Goal: Task Accomplishment & Management: Complete application form

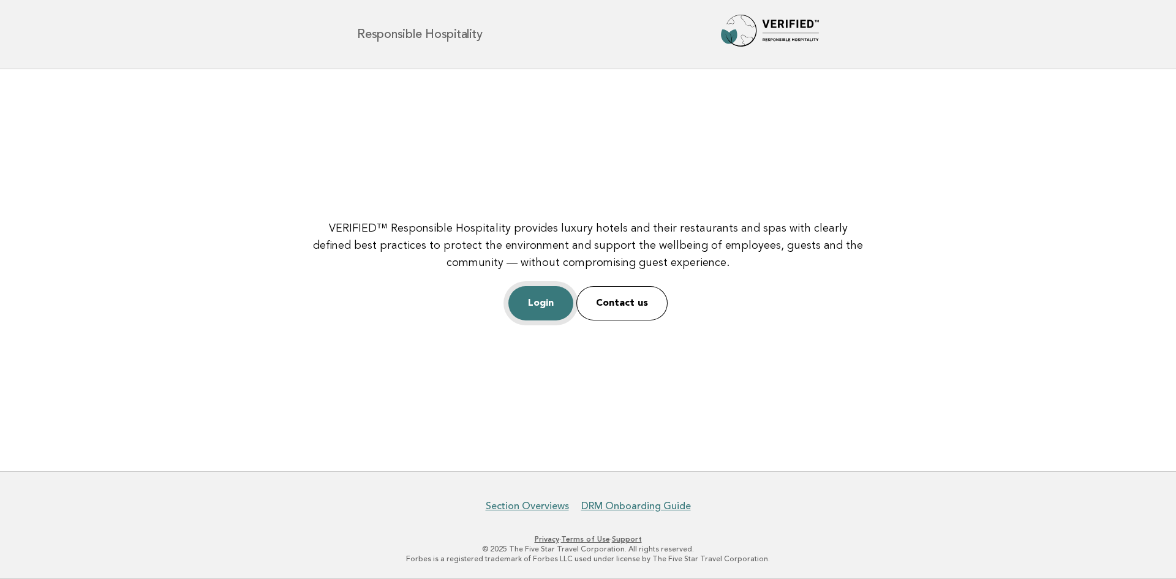
click at [533, 296] on link "Login" at bounding box center [540, 303] width 65 height 34
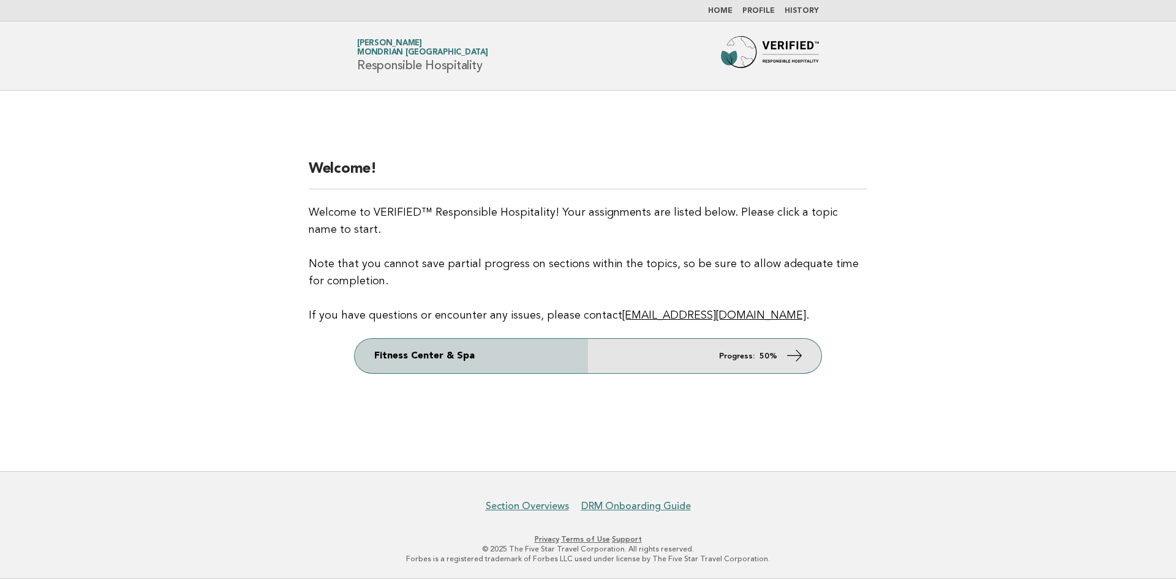
click at [768, 352] on strong "50%" at bounding box center [769, 356] width 18 height 8
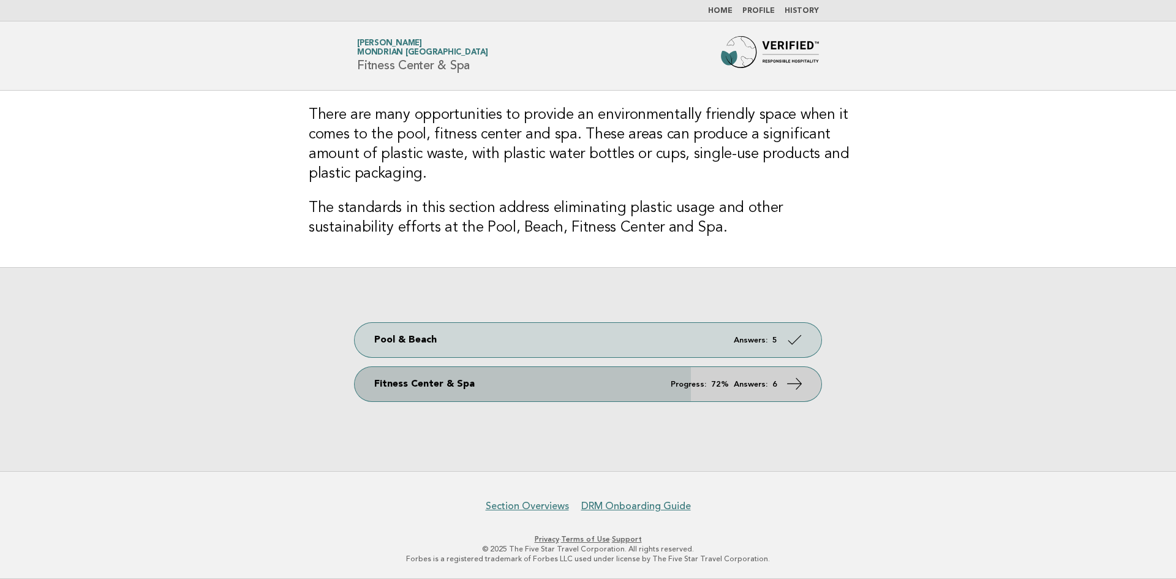
click at [769, 385] on span "Progress: 72% Answers: 6" at bounding box center [724, 384] width 107 height 8
click at [809, 389] on link "Fitness Center & Spa Progress: 72% Answers: 6" at bounding box center [588, 384] width 467 height 34
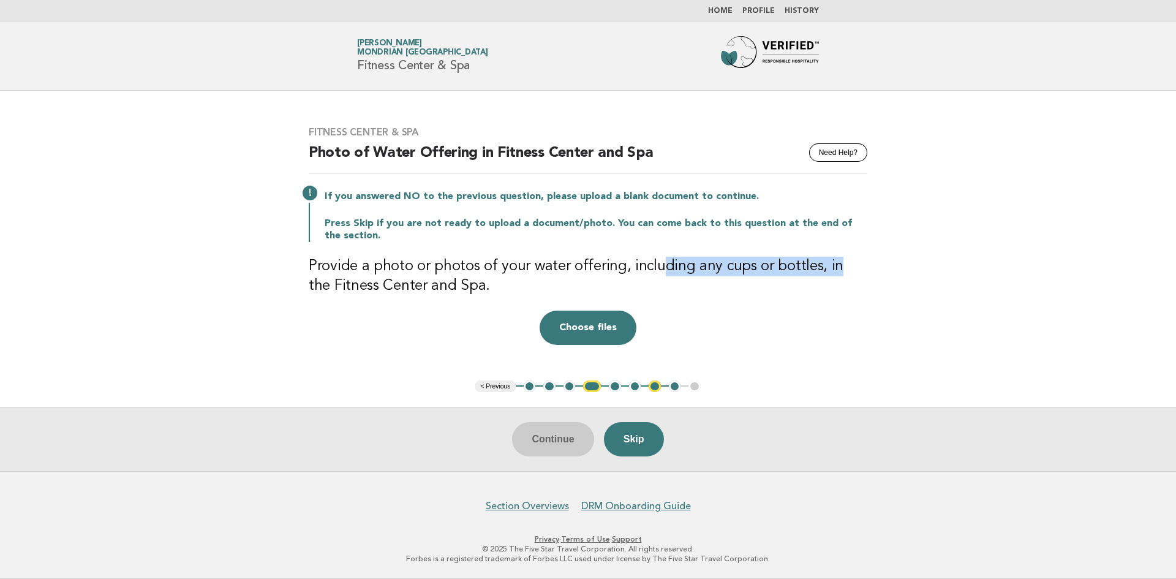
drag, startPoint x: 652, startPoint y: 269, endPoint x: 829, endPoint y: 265, distance: 177.7
click at [829, 265] on h3 "Provide a photo or photos of your water offering, including any cups or bottles…" at bounding box center [588, 276] width 559 height 39
click at [869, 273] on div "Fitness Center & Spa Need Help? Photo of Water Offering in Fitness Center and S…" at bounding box center [588, 235] width 588 height 248
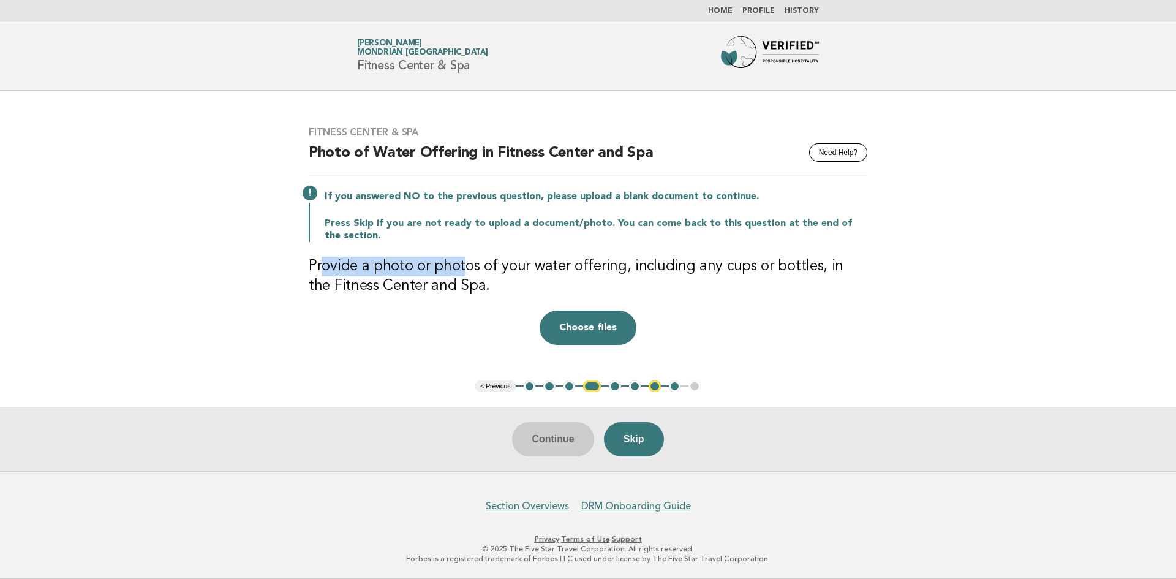
drag, startPoint x: 463, startPoint y: 276, endPoint x: 323, endPoint y: 250, distance: 141.4
click at [323, 250] on div "Fitness Center & Spa Need Help? Photo of Water Offering in Fitness Center and S…" at bounding box center [588, 235] width 588 height 248
click at [324, 251] on div "Fitness Center & Spa Need Help? Photo of Water Offering in Fitness Center and S…" at bounding box center [588, 235] width 588 height 248
click at [325, 251] on div "Fitness Center & Spa Need Help? Photo of Water Offering in Fitness Center and S…" at bounding box center [588, 235] width 588 height 248
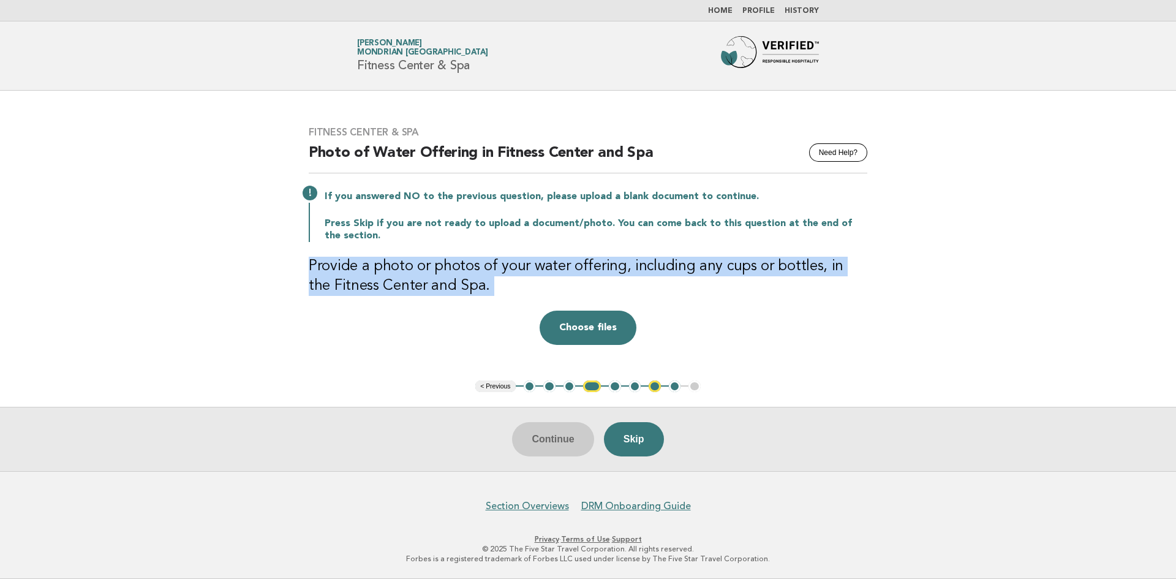
click at [325, 251] on div "Fitness Center & Spa Need Help? Photo of Water Offering in Fitness Center and S…" at bounding box center [588, 235] width 588 height 248
click at [469, 290] on h3 "Provide a photo or photos of your water offering, including any cups or bottles…" at bounding box center [588, 276] width 559 height 39
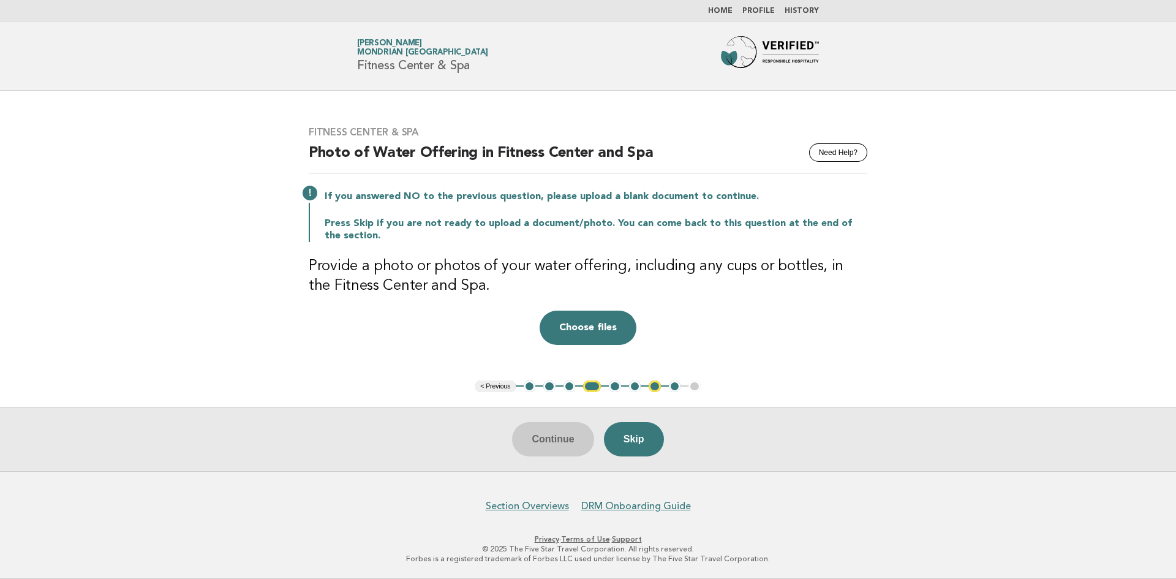
click at [360, 265] on h3 "Provide a photo or photos of your water offering, including any cups or bottles…" at bounding box center [588, 276] width 559 height 39
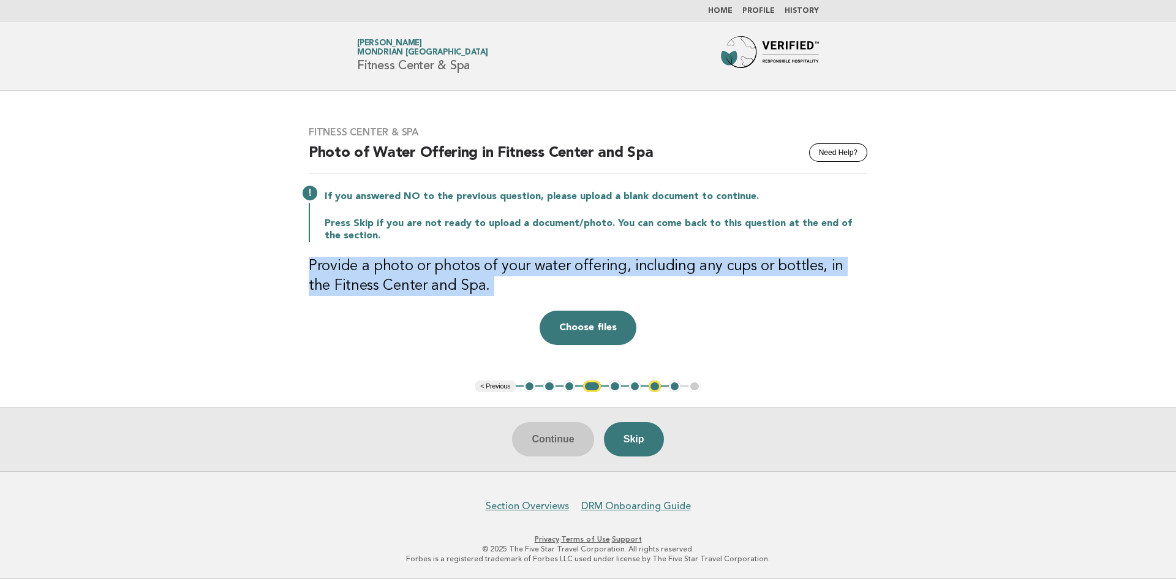
click at [360, 265] on h3 "Provide a photo or photos of your water offering, including any cups or bottles…" at bounding box center [588, 276] width 559 height 39
copy div "Provide a photo or photos of your water offering, including any cups or bottles…"
click at [620, 437] on button "Skip" at bounding box center [634, 439] width 60 height 34
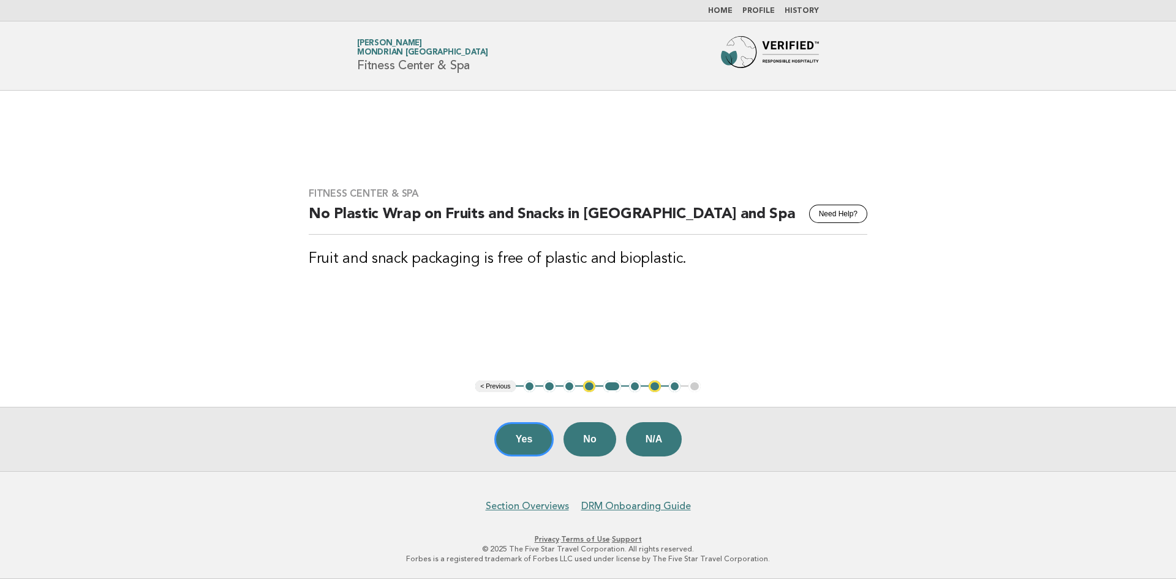
click at [407, 266] on h3 "Fruit and snack packaging is free of plastic and bioplastic." at bounding box center [588, 259] width 559 height 20
copy main "Fruit and snack packaging is free of plastic and bioplastic."
click at [769, 338] on main "Fitness Center & Spa Need Help? No Plastic Wrap on Fruits and Snacks in Fitness…" at bounding box center [588, 281] width 1176 height 380
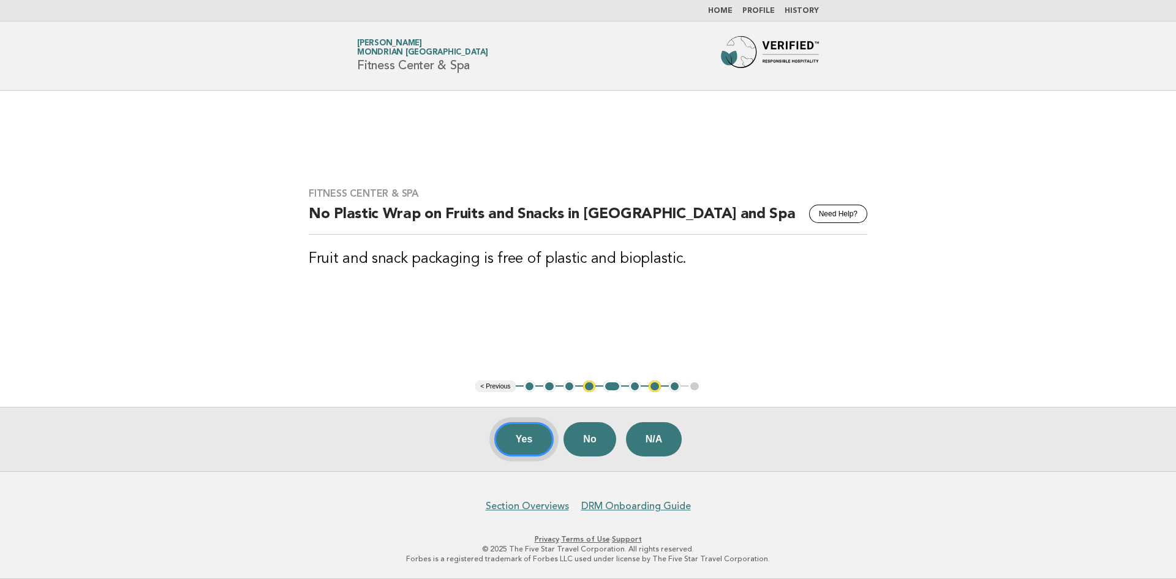
click at [510, 439] on button "Yes" at bounding box center [524, 439] width 60 height 34
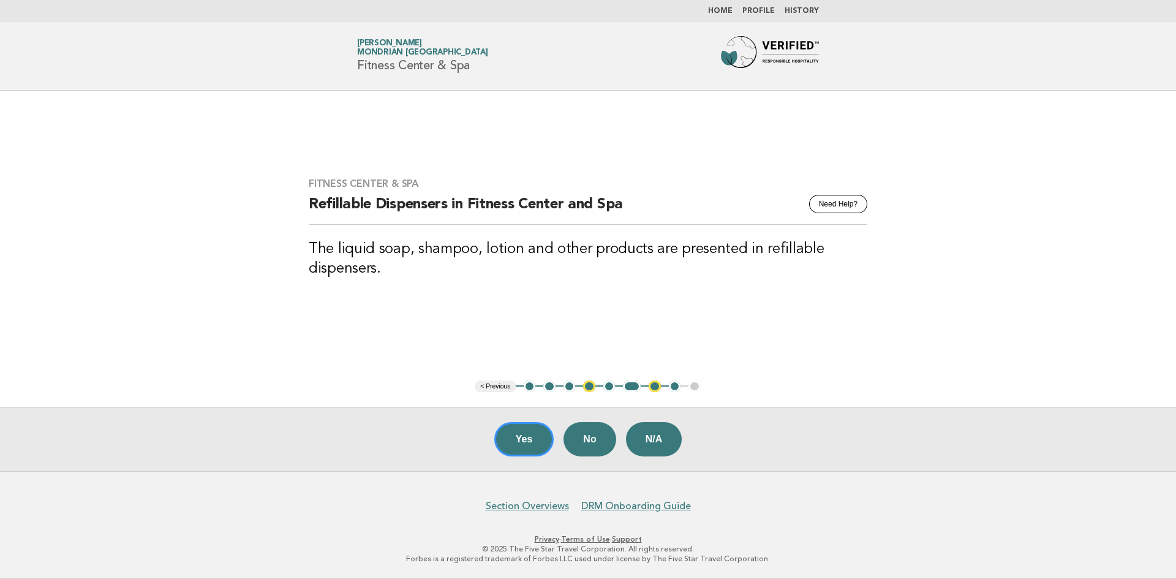
click at [376, 247] on h3 "The liquid soap, shampoo, lotion and other products are presented in refillable…" at bounding box center [588, 259] width 559 height 39
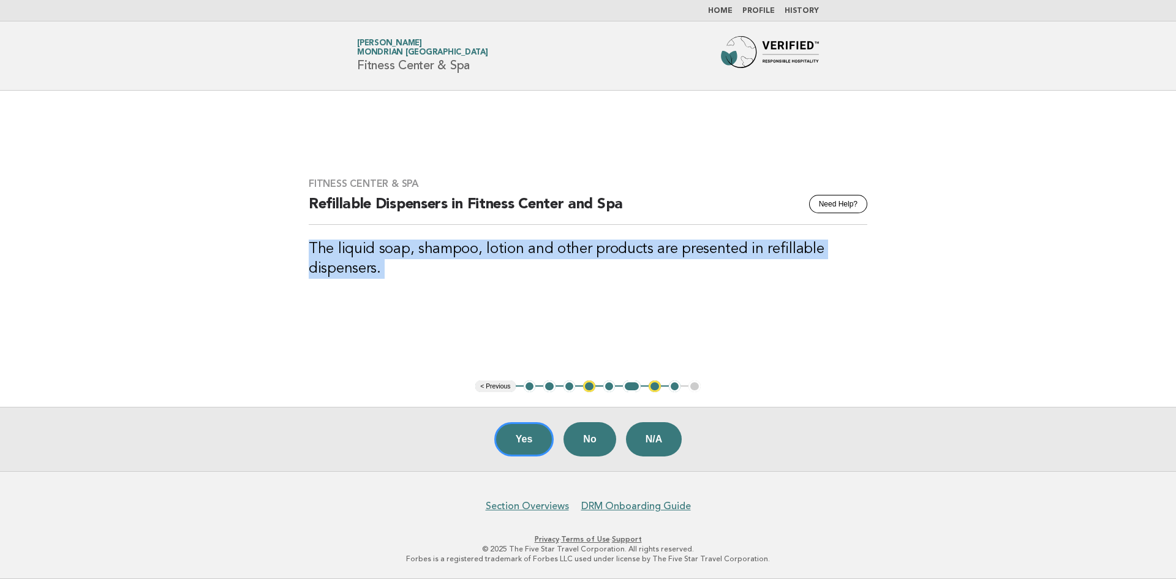
click at [376, 247] on h3 "The liquid soap, shampoo, lotion and other products are presented in refillable…" at bounding box center [588, 259] width 559 height 39
copy main "The liquid soap, shampoo, lotion and other products are presented in refillable…"
click at [519, 439] on button "Yes" at bounding box center [524, 439] width 60 height 34
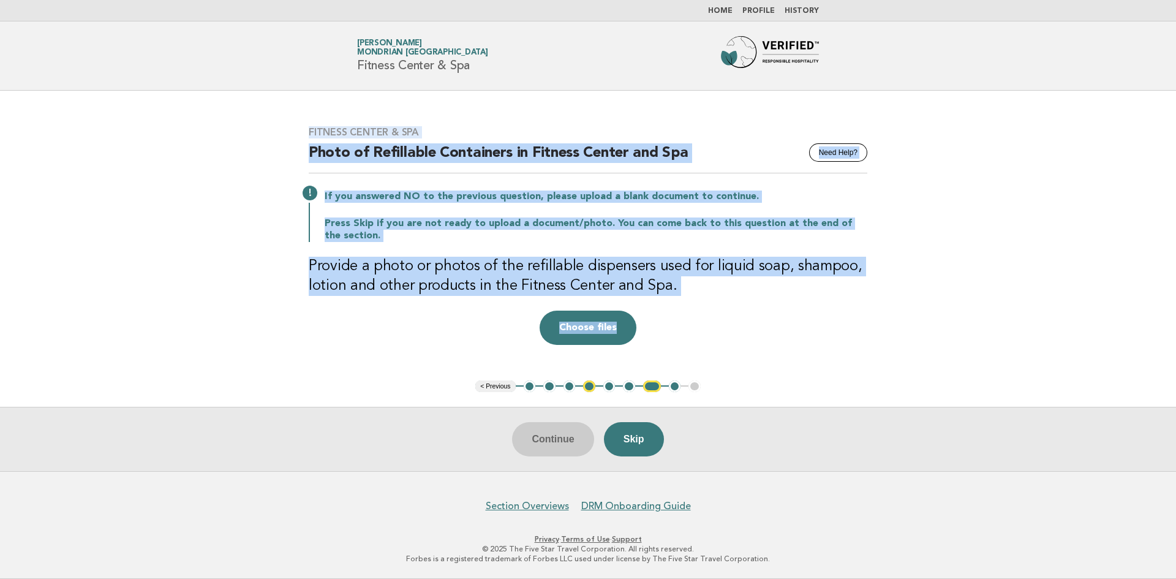
click at [403, 349] on div "Fitness Center & Spa Need Help? Photo of Refillable Containers in Fitness Cente…" at bounding box center [588, 235] width 588 height 248
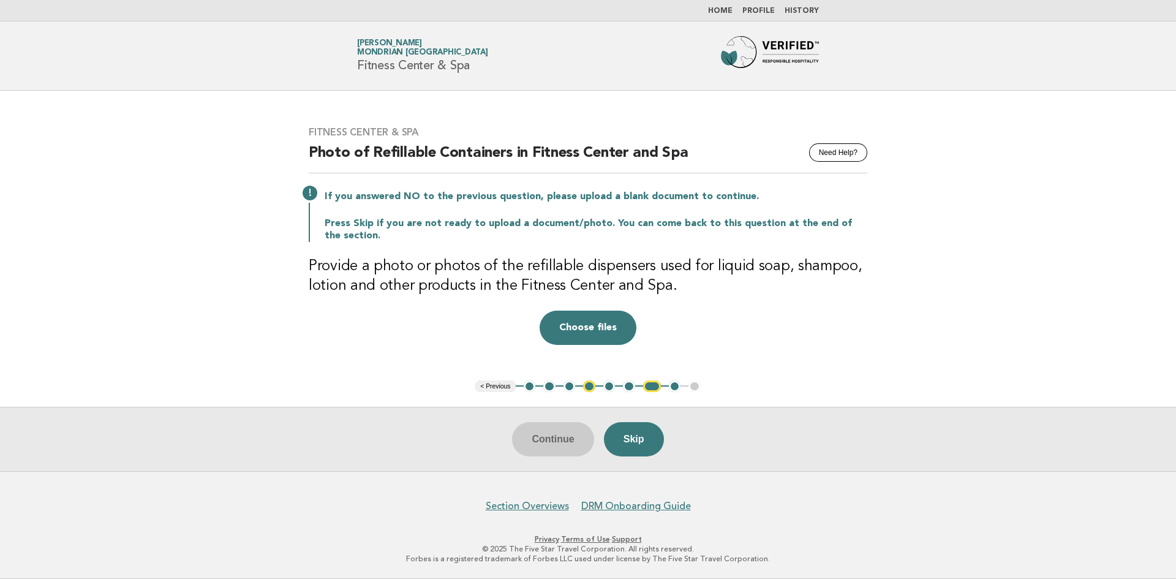
click at [382, 284] on h3 "Provide a photo or photos of the refillable dispensers used for liquid soap, sh…" at bounding box center [588, 276] width 559 height 39
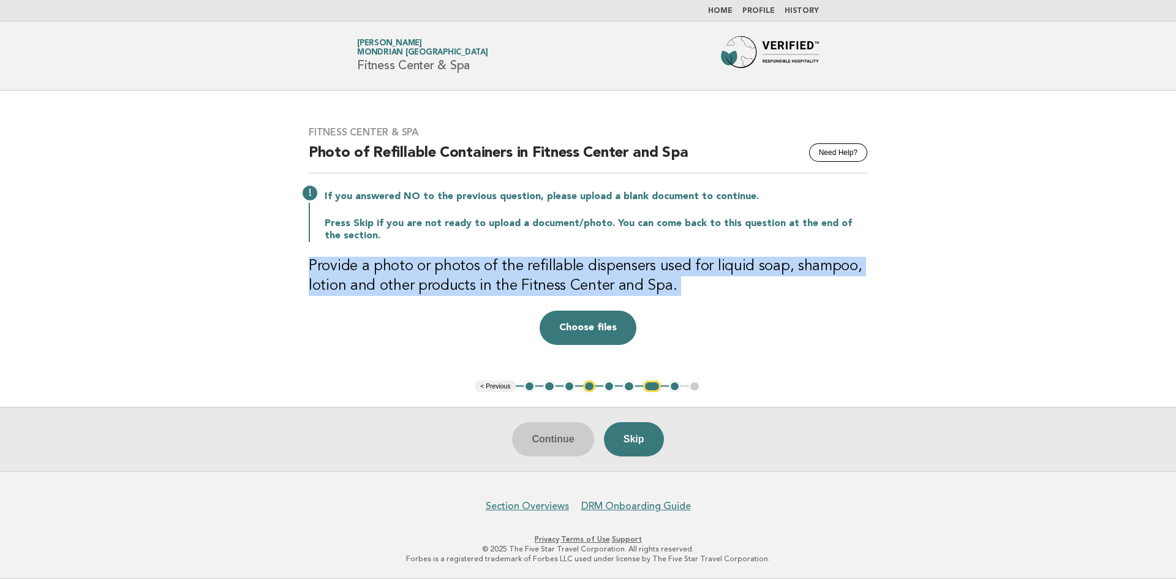
click at [382, 284] on h3 "Provide a photo or photos of the refillable dispensers used for liquid soap, sh…" at bounding box center [588, 276] width 559 height 39
copy div "Provide a photo or photos of the refillable dispensers used for liquid soap, sh…"
click at [642, 441] on button "Skip" at bounding box center [634, 439] width 60 height 34
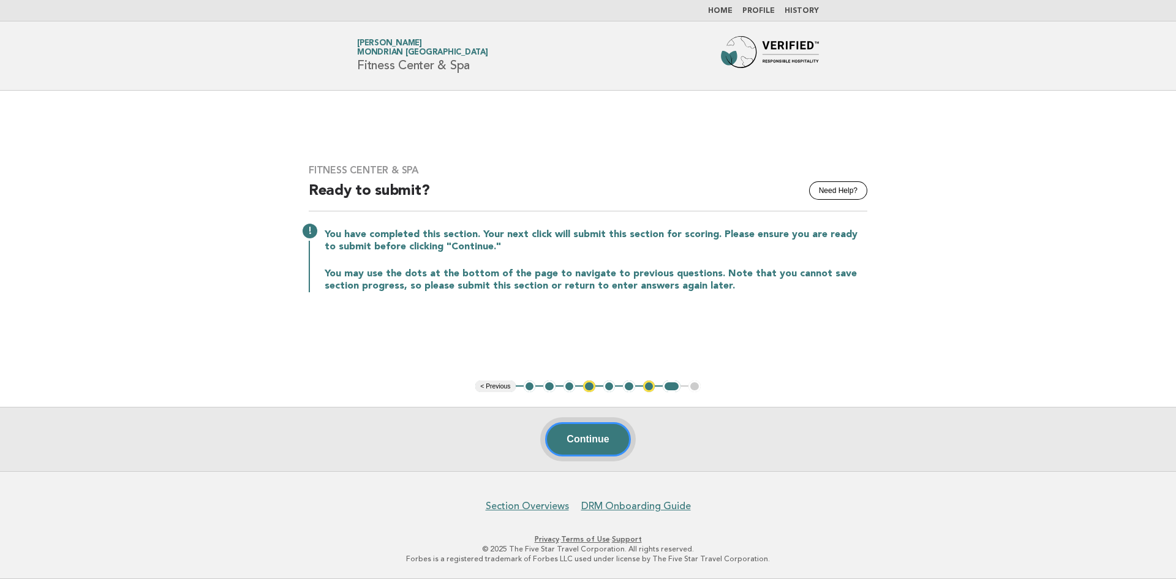
click at [598, 445] on button "Continue" at bounding box center [587, 439] width 85 height 34
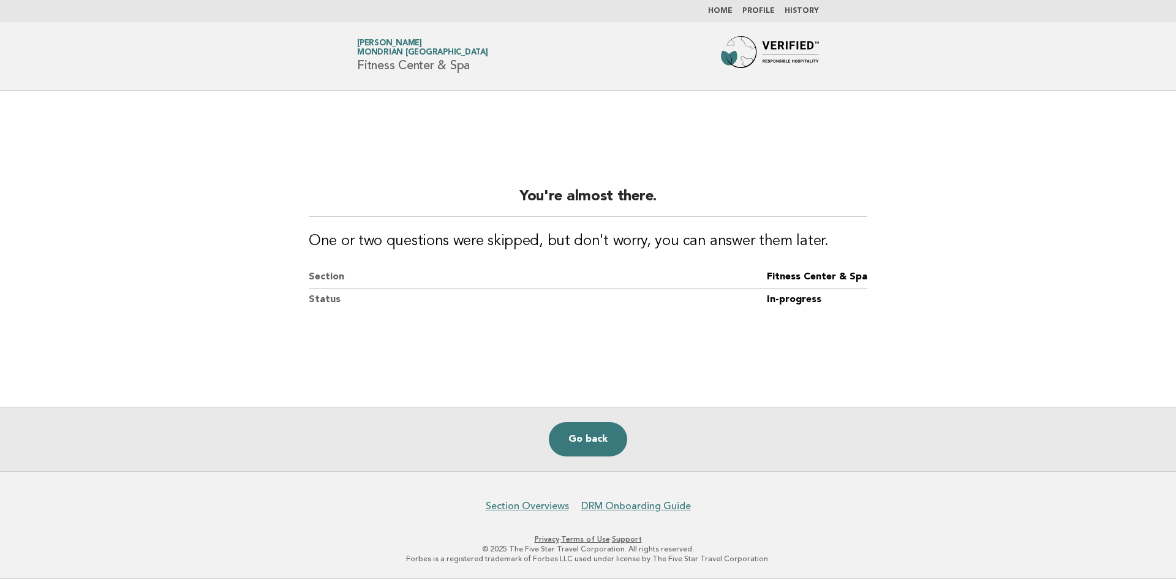
click at [791, 304] on dd "In-progress" at bounding box center [817, 300] width 100 height 22
click at [606, 439] on link "Go back" at bounding box center [588, 439] width 78 height 34
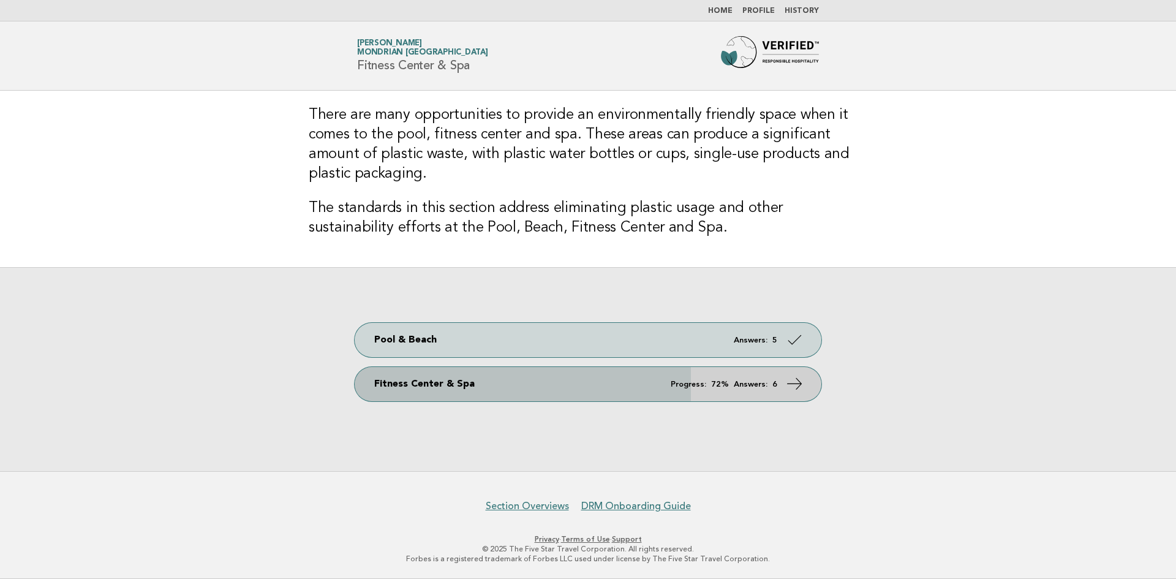
click at [792, 393] on icon at bounding box center [795, 384] width 18 height 18
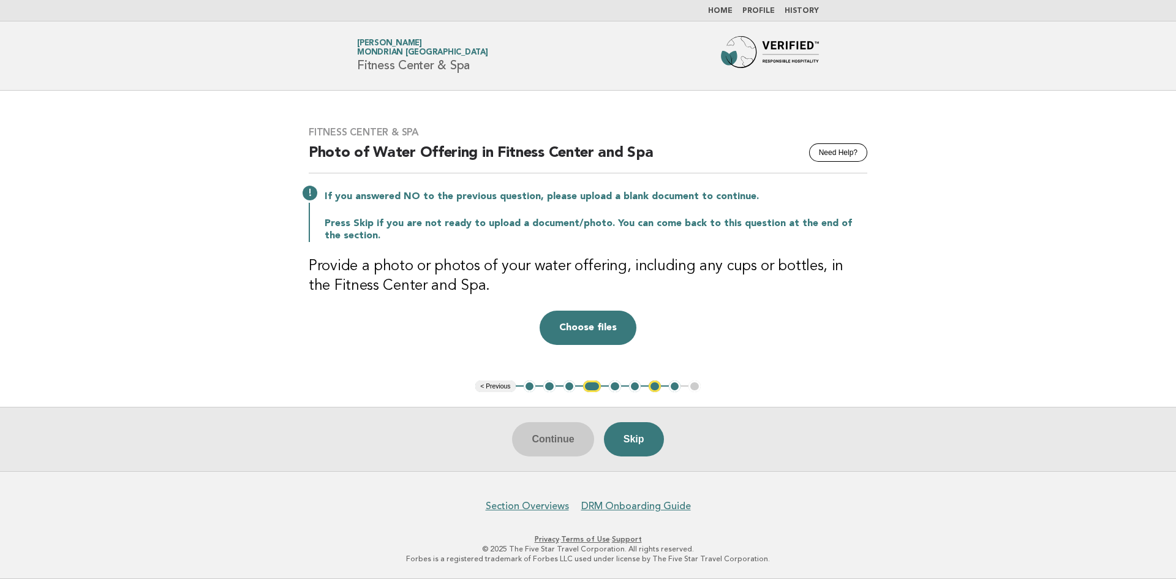
click at [227, 401] on main "Fitness Center & Spa Need Help? Photo of Water Offering in Fitness Center and S…" at bounding box center [588, 281] width 1176 height 380
click at [222, 406] on main "Fitness Center & Spa Need Help? Photo of Water Offering in Fitness Center and S…" at bounding box center [588, 281] width 1176 height 380
click at [820, 349] on div "Fitness Center & Spa Need Help? Photo of Water Offering in Fitness Center and S…" at bounding box center [588, 235] width 588 height 248
click at [777, 358] on div "Fitness Center & Spa Need Help? Photo of Water Offering in Fitness Center and S…" at bounding box center [588, 235] width 588 height 248
click at [736, 331] on div "Drop a file here Choose files Cancel Remove" at bounding box center [588, 328] width 559 height 34
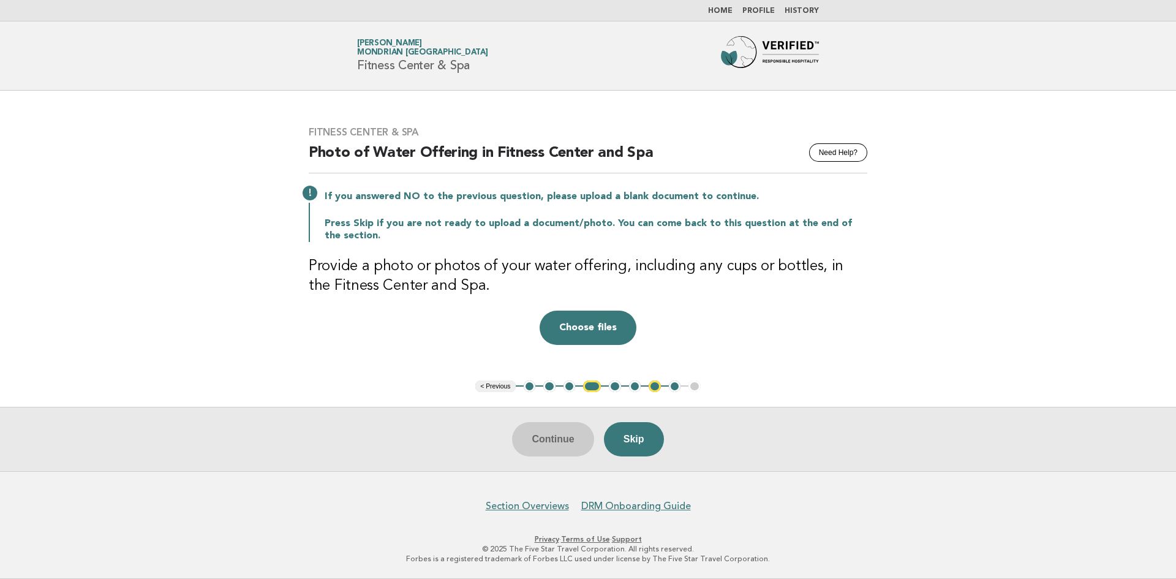
click at [349, 363] on main "Fitness Center & Spa Need Help? Photo of Water Offering in Fitness Center and S…" at bounding box center [588, 281] width 1176 height 380
drag, startPoint x: 624, startPoint y: 268, endPoint x: 723, endPoint y: 265, distance: 99.3
click at [710, 267] on h3 "Provide a photo or photos of your water offering, including any cups or bottles…" at bounding box center [588, 276] width 559 height 39
click at [763, 300] on div "Fitness Center & Spa Need Help? Photo of Water Offering in Fitness Center and S…" at bounding box center [588, 235] width 588 height 248
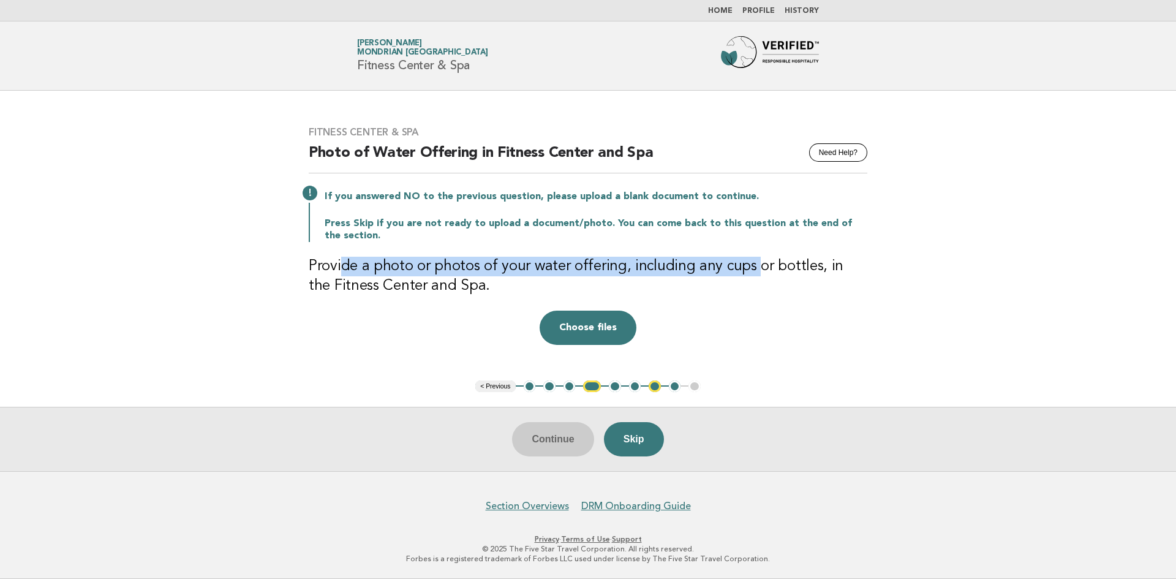
drag, startPoint x: 340, startPoint y: 263, endPoint x: 774, endPoint y: 262, distance: 434.3
click at [755, 262] on h3 "Provide a photo or photos of your water offering, including any cups or bottles…" at bounding box center [588, 276] width 559 height 39
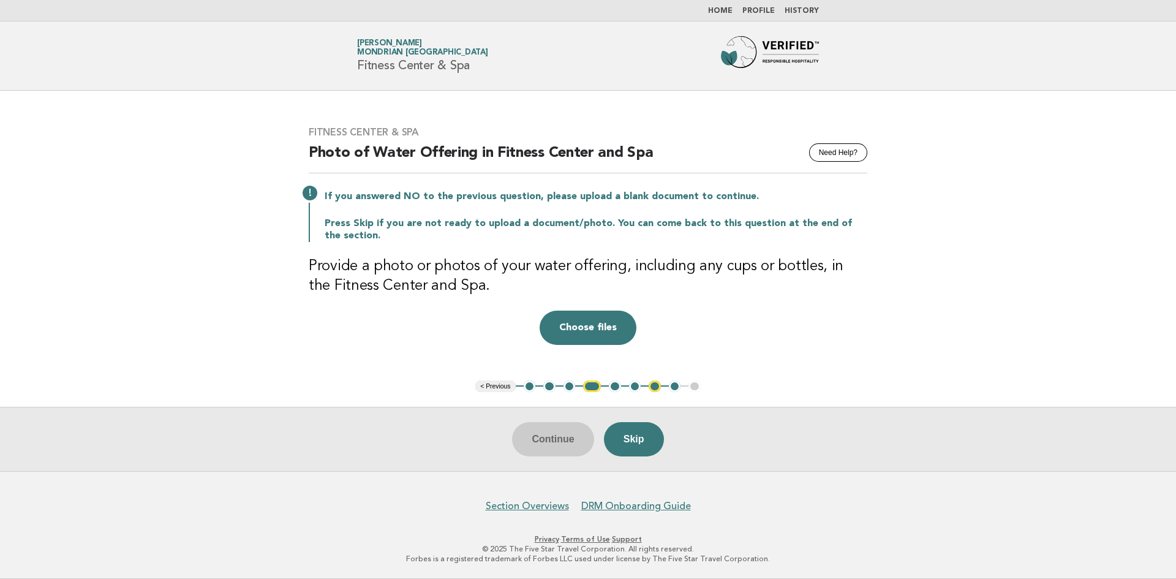
click at [831, 275] on h3 "Provide a photo or photos of your water offering, including any cups or bottles…" at bounding box center [588, 276] width 559 height 39
drag, startPoint x: 454, startPoint y: 262, endPoint x: 607, endPoint y: 263, distance: 153.2
click at [607, 263] on h3 "Provide a photo or photos of your water offering, including any cups or bottles…" at bounding box center [588, 276] width 559 height 39
click at [608, 263] on h3 "Provide a photo or photos of your water offering, including any cups or bottles…" at bounding box center [588, 276] width 559 height 39
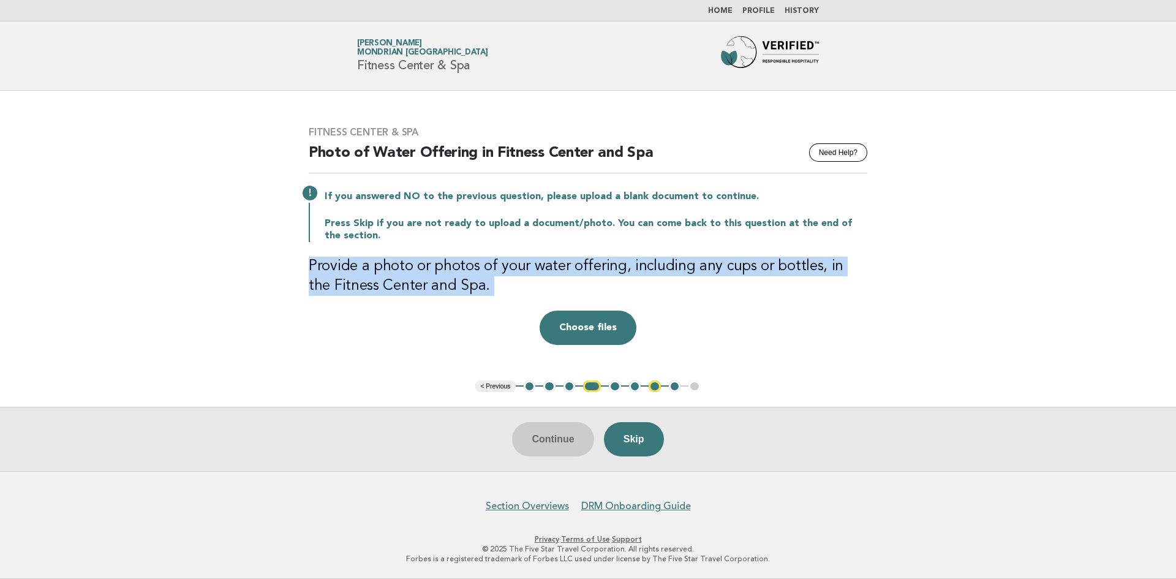
click at [608, 263] on h3 "Provide a photo or photos of your water offering, including any cups or bottles…" at bounding box center [588, 276] width 559 height 39
drag, startPoint x: 314, startPoint y: 345, endPoint x: 332, endPoint y: 339, distance: 18.6
click at [314, 345] on div "Drop a file here Choose files Cancel Remove" at bounding box center [588, 328] width 559 height 34
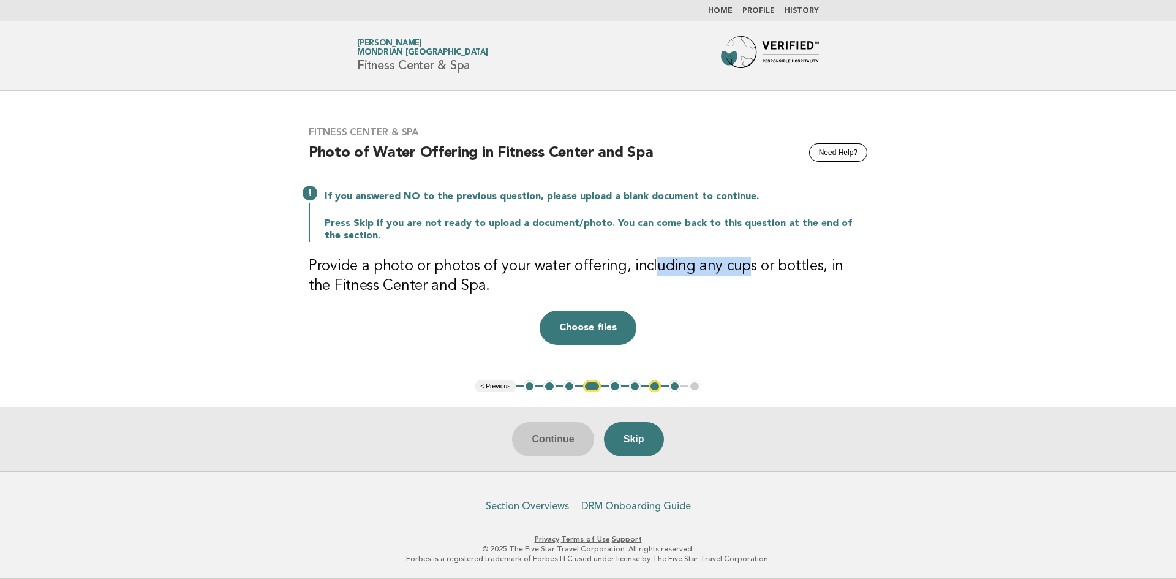
drag, startPoint x: 651, startPoint y: 264, endPoint x: 753, endPoint y: 270, distance: 103.1
click at [737, 259] on h3 "Provide a photo or photos of your water offering, including any cups or bottles…" at bounding box center [588, 276] width 559 height 39
click at [764, 278] on h3 "Provide a photo or photos of your water offering, including any cups or bottles…" at bounding box center [588, 276] width 559 height 39
click at [584, 319] on button "Choose files" at bounding box center [588, 328] width 97 height 34
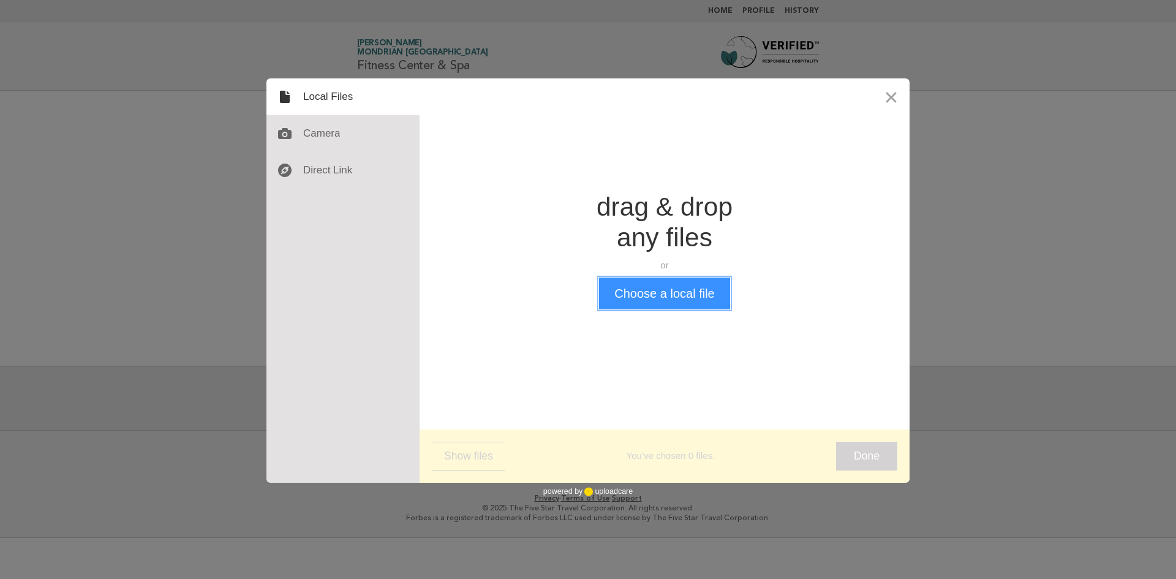
click at [674, 301] on button "Choose a local file" at bounding box center [664, 294] width 130 height 32
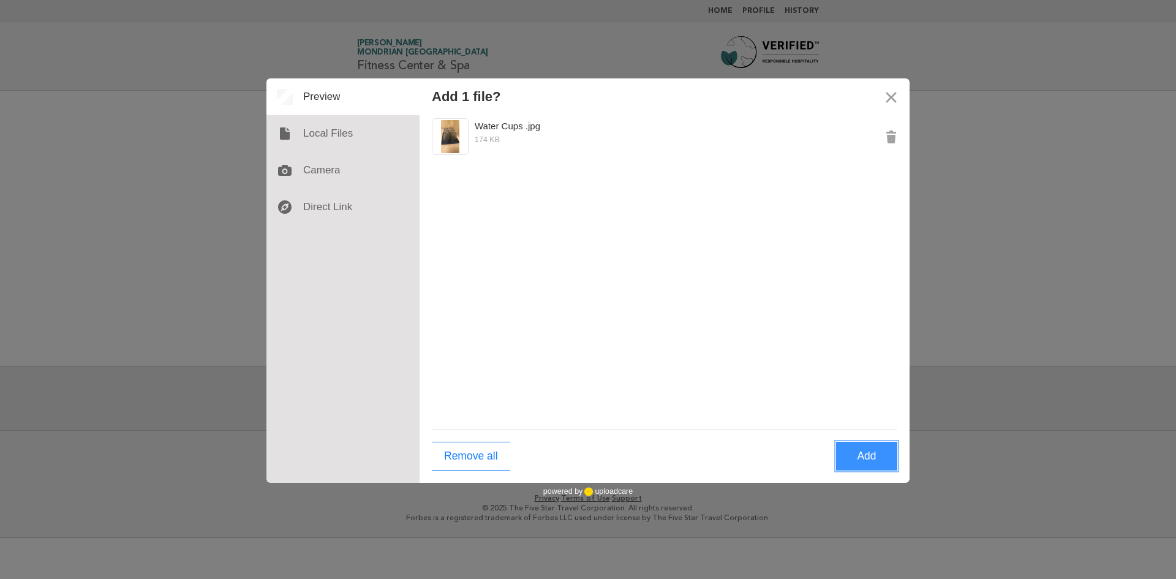
click at [861, 461] on button "Add" at bounding box center [866, 456] width 61 height 29
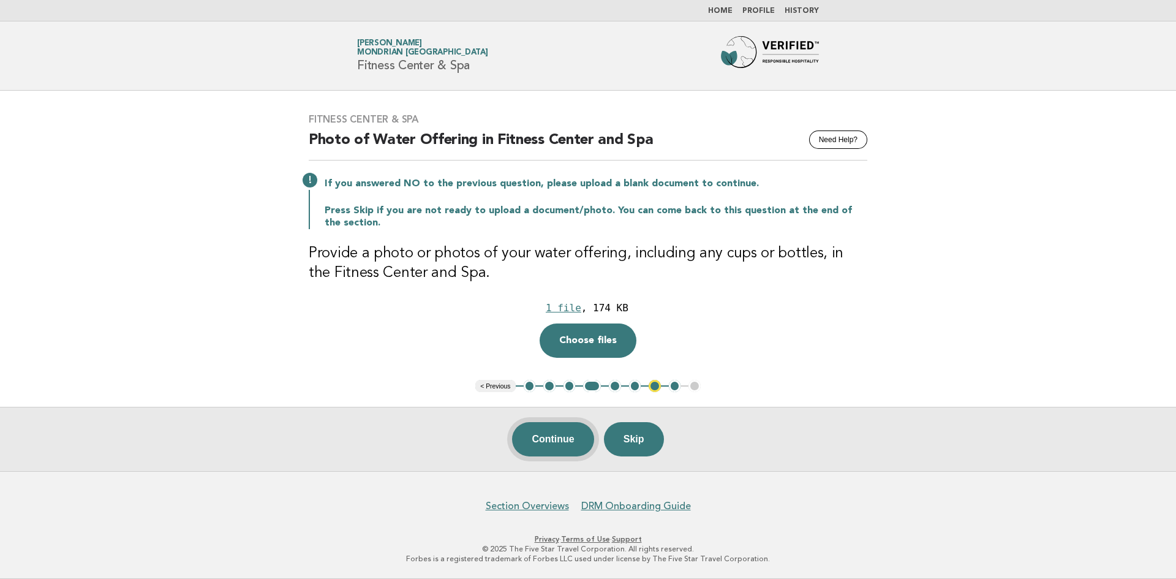
click at [568, 435] on button "Continue" at bounding box center [552, 439] width 81 height 34
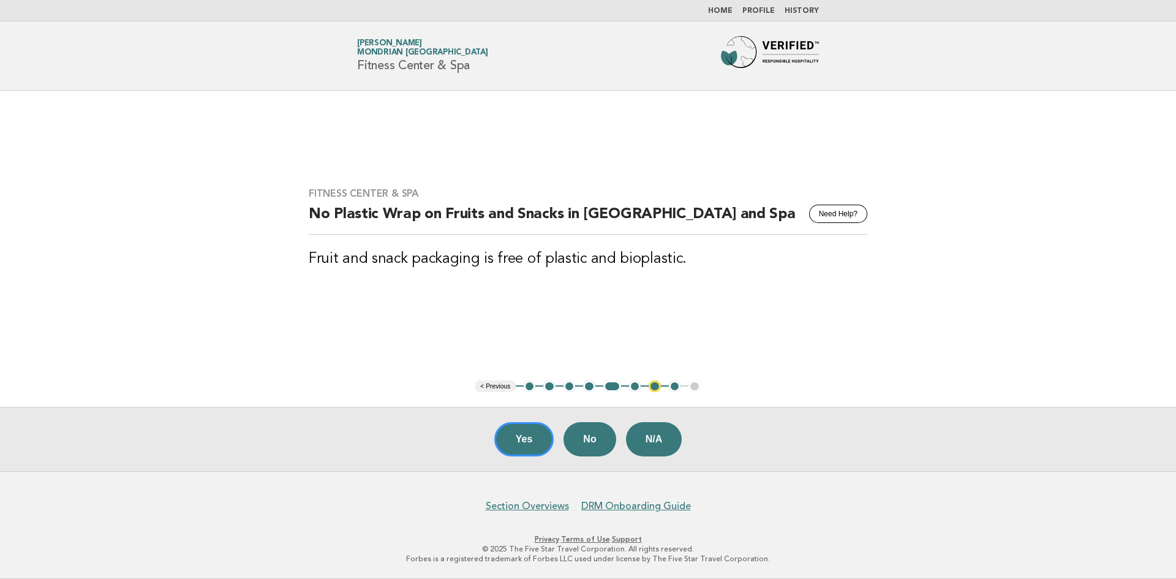
click at [467, 270] on div "Fitness Center & Spa Need Help? No Plastic Wrap on Fruits and Snacks in Fitness…" at bounding box center [588, 236] width 588 height 126
click at [468, 266] on h3 "Fruit and snack packaging is free of plastic and bioplastic." at bounding box center [588, 259] width 559 height 20
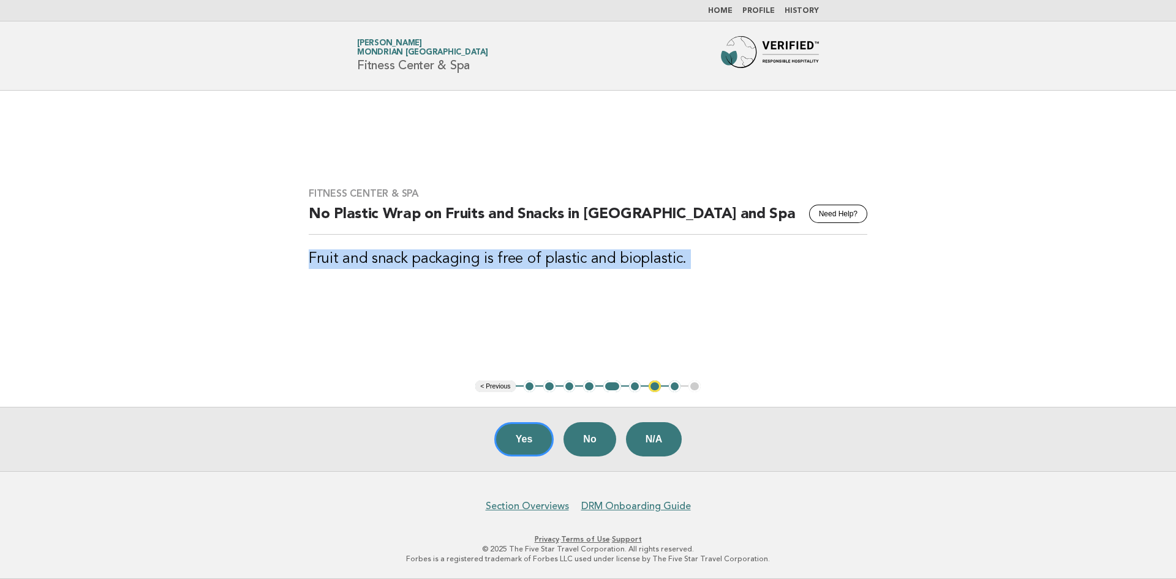
click at [468, 266] on h3 "Fruit and snack packaging is free of plastic and bioplastic." at bounding box center [588, 259] width 559 height 20
click at [491, 306] on main "Fitness Center & Spa Need Help? No Plastic Wrap on Fruits and Snacks in Fitness…" at bounding box center [588, 281] width 1176 height 380
click at [523, 438] on button "Yes" at bounding box center [524, 439] width 60 height 34
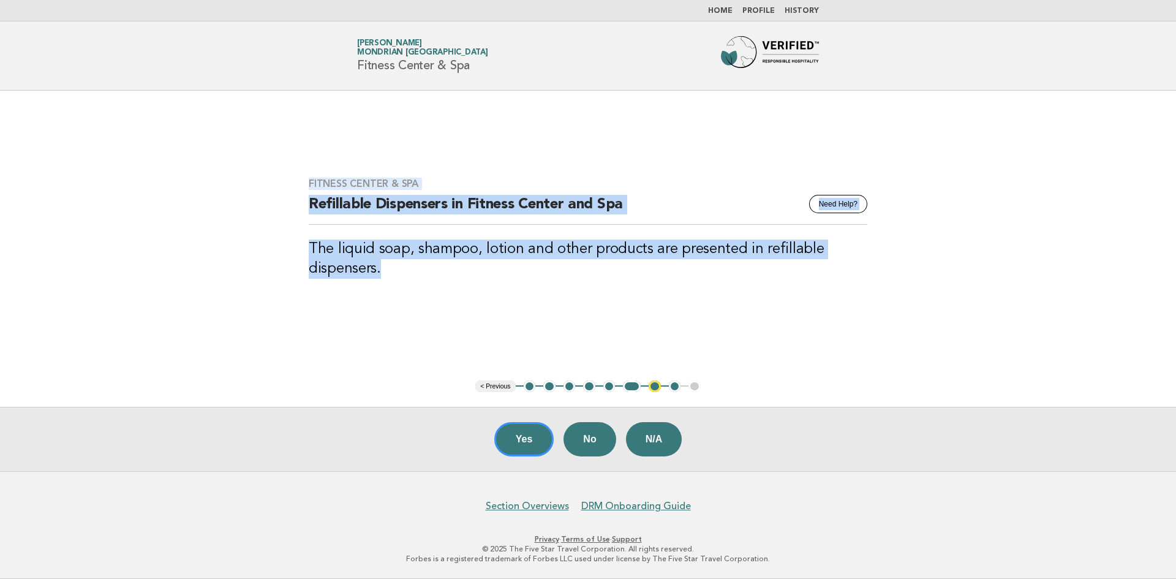
click at [533, 318] on main "Fitness Center & Spa Need Help? Refillable Dispensers in Fitness Center and Spa…" at bounding box center [588, 281] width 1176 height 380
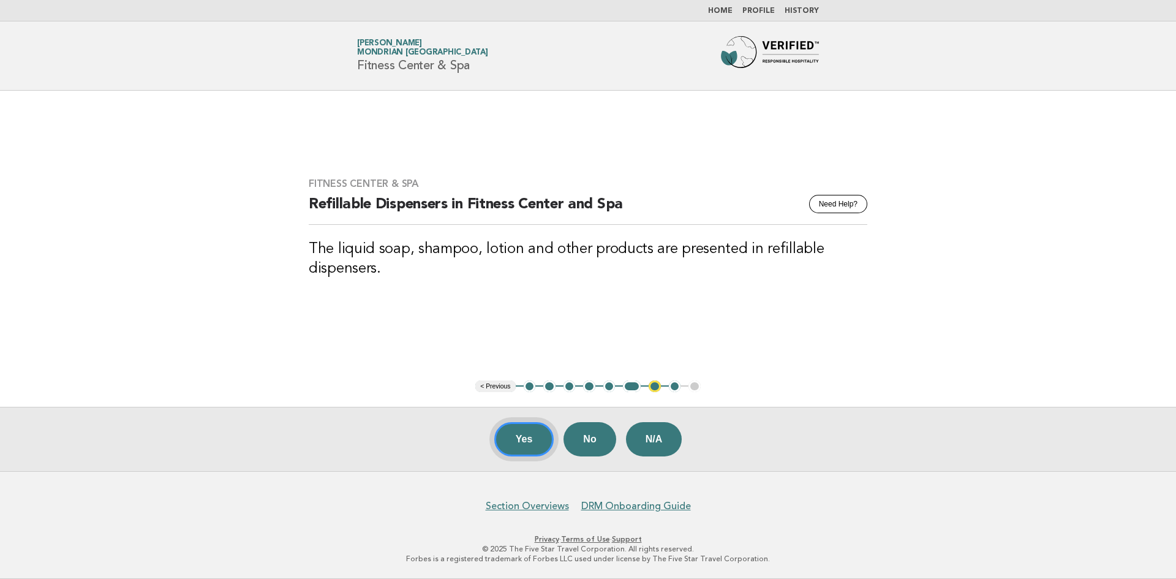
click at [527, 436] on button "Yes" at bounding box center [524, 439] width 60 height 34
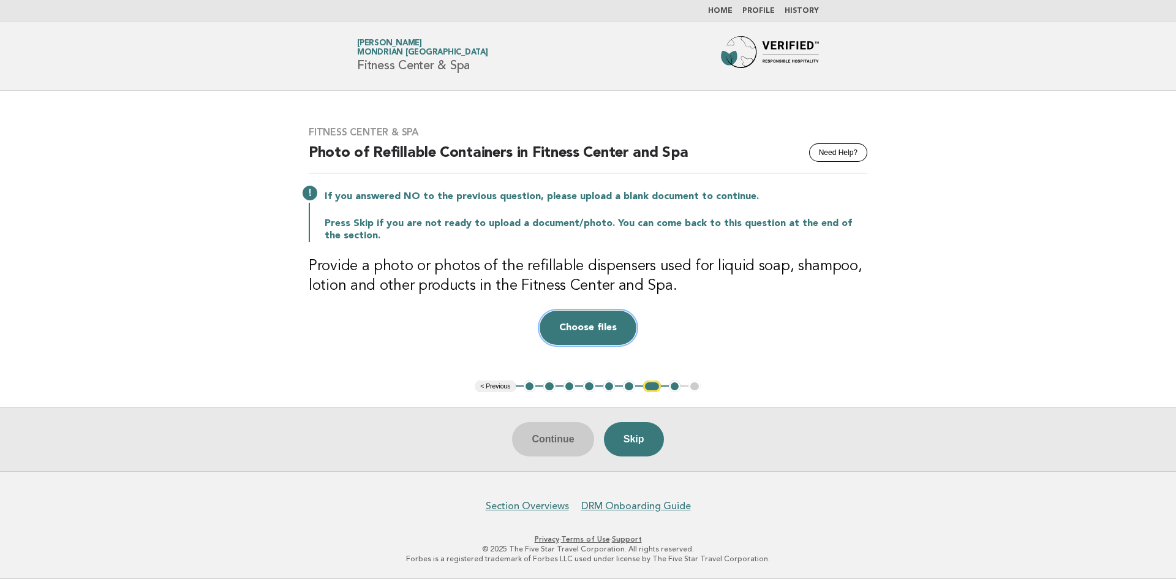
click at [586, 324] on button "Choose files" at bounding box center [588, 328] width 97 height 34
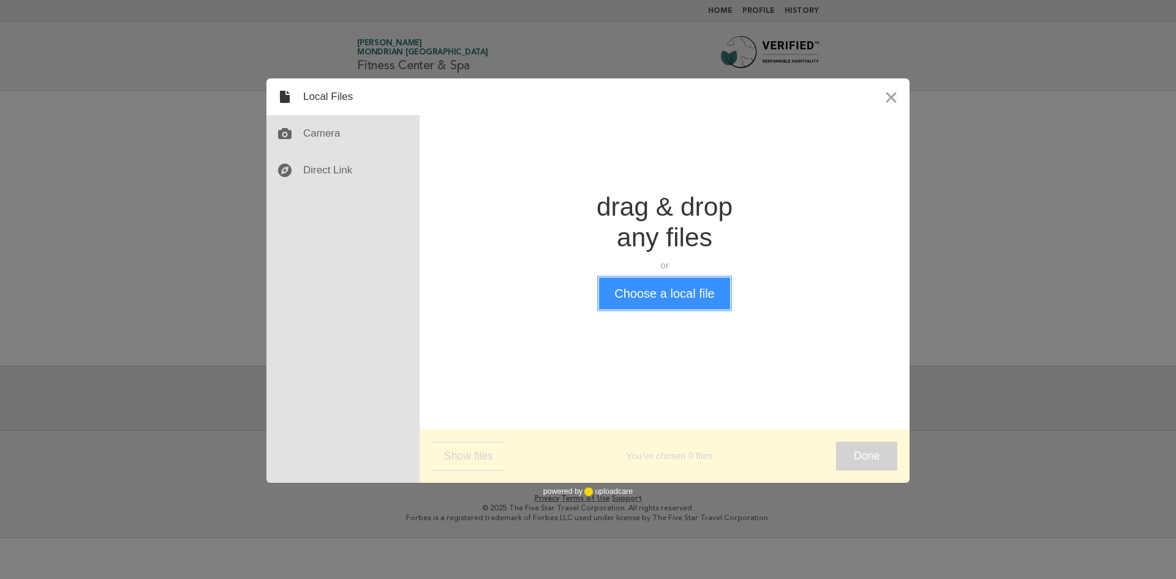
click at [638, 300] on button "Choose a local file" at bounding box center [664, 294] width 130 height 32
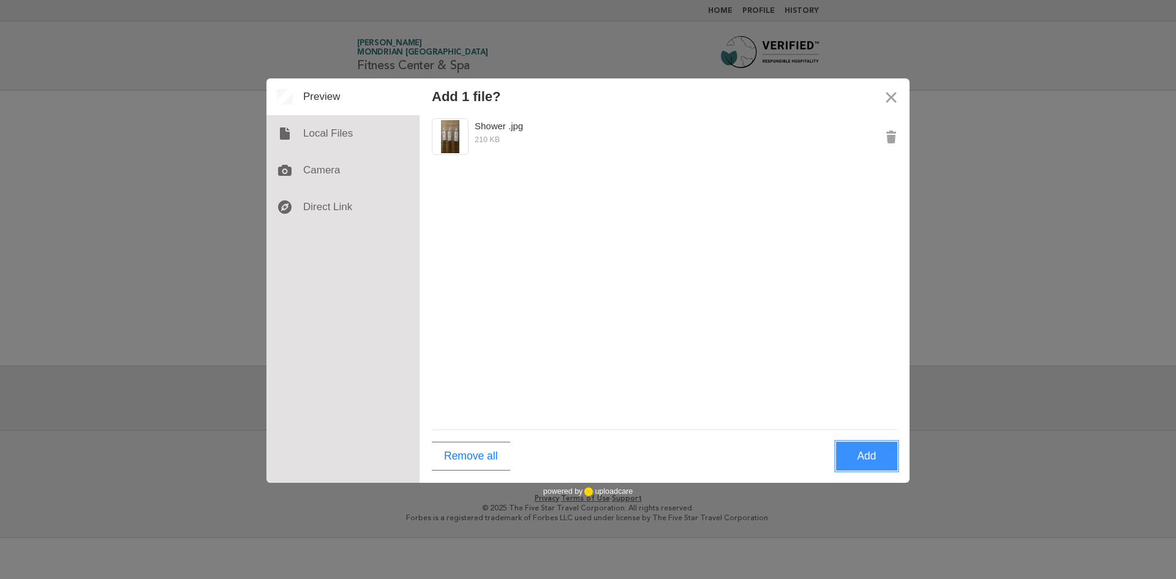
click at [858, 449] on button "Add" at bounding box center [866, 456] width 61 height 29
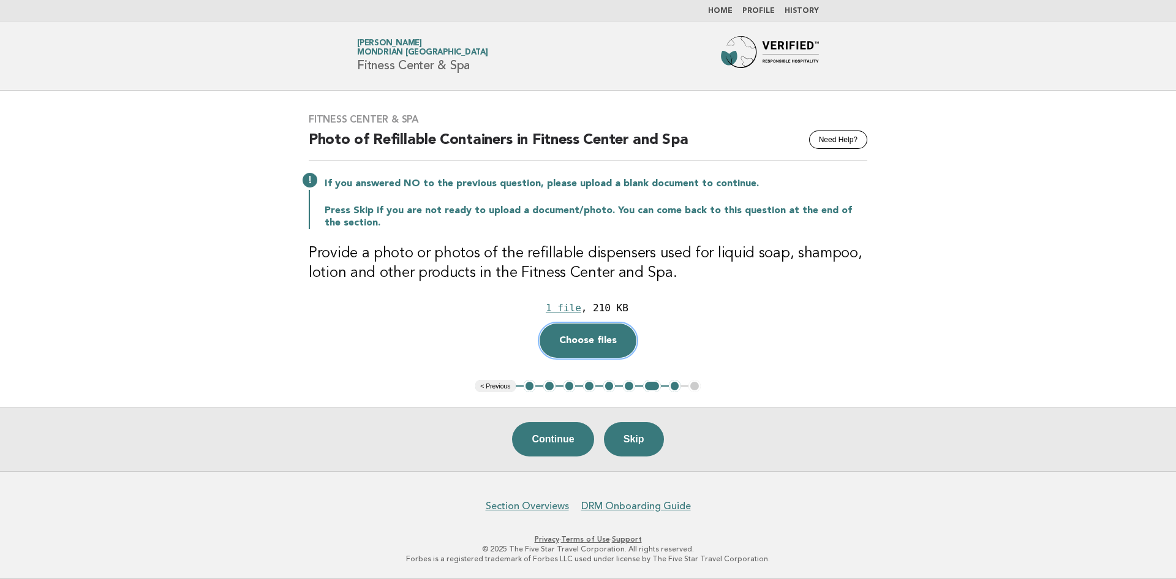
click at [576, 341] on button "Choose files" at bounding box center [588, 340] width 97 height 34
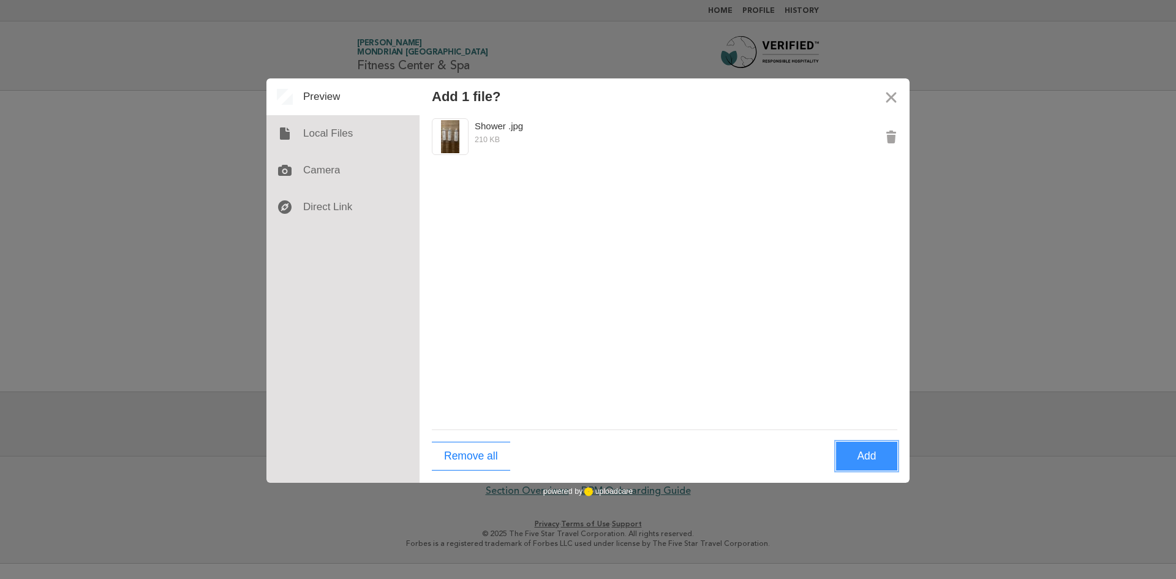
click at [856, 451] on button "Add" at bounding box center [866, 456] width 61 height 29
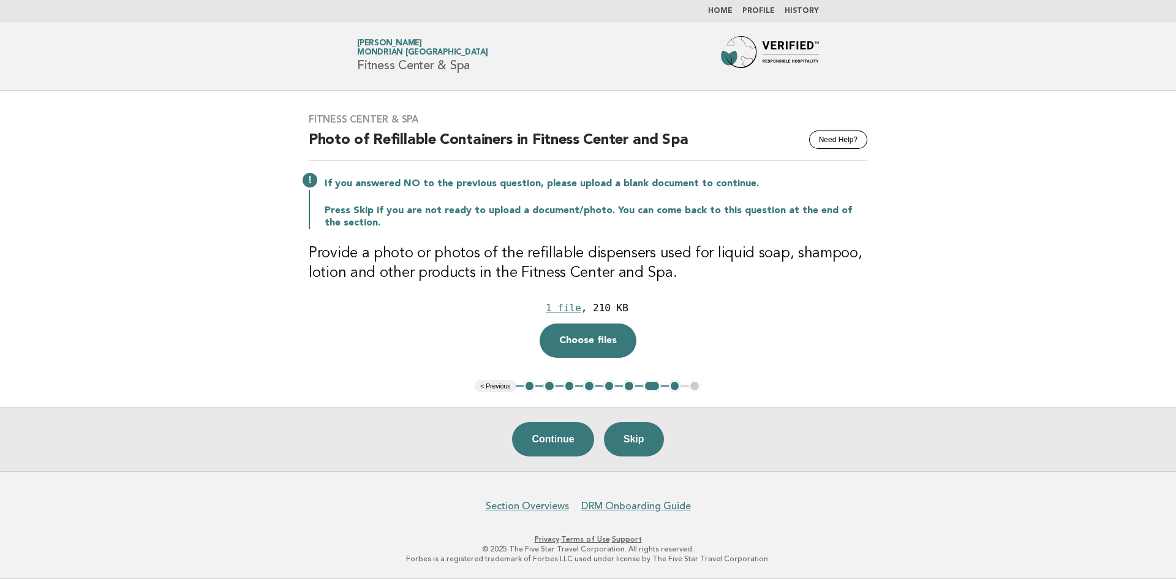
click at [720, 361] on div "Fitness Center & Spa Need Help? Photo of Refillable Containers in Fitness Cente…" at bounding box center [588, 236] width 588 height 274
click at [570, 439] on button "Continue" at bounding box center [552, 439] width 81 height 34
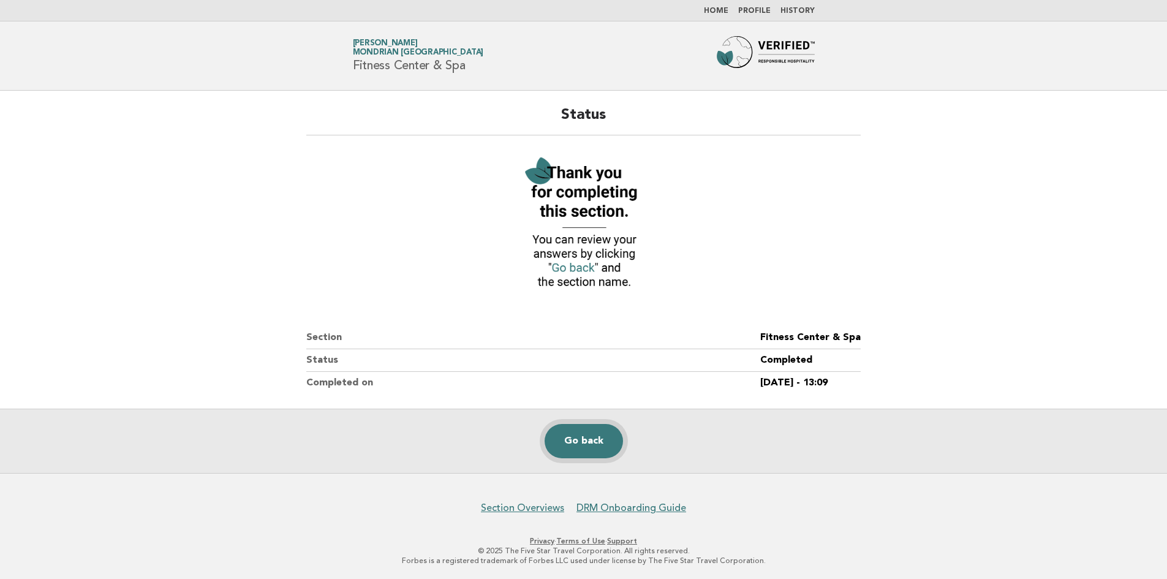
click at [600, 448] on link "Go back" at bounding box center [584, 441] width 78 height 34
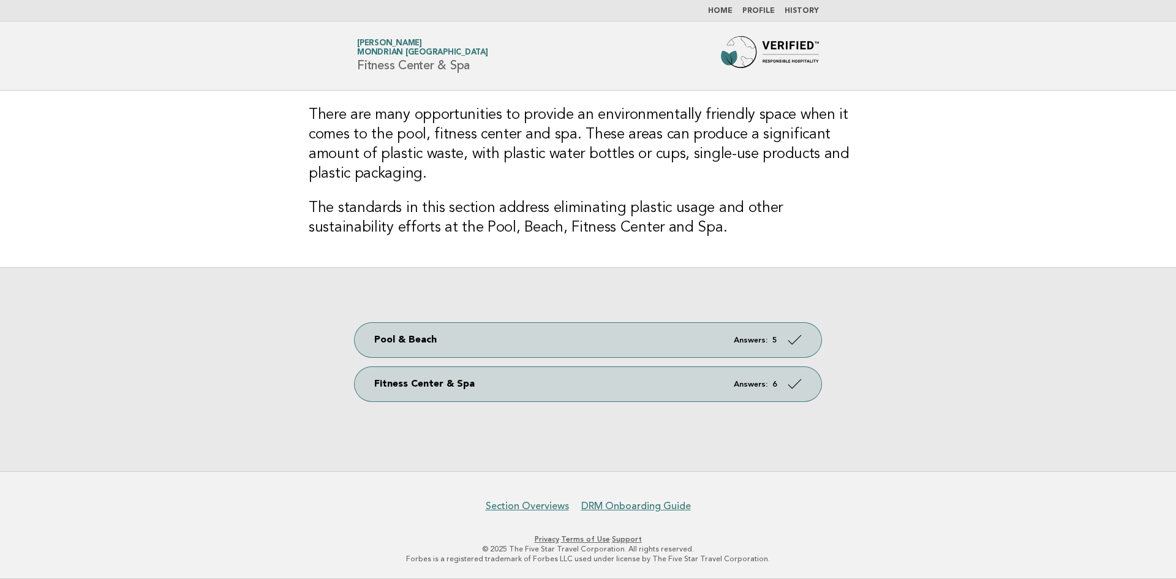
click at [391, 45] on link "[PERSON_NAME] Mondrian [GEOGRAPHIC_DATA]" at bounding box center [422, 47] width 131 height 17
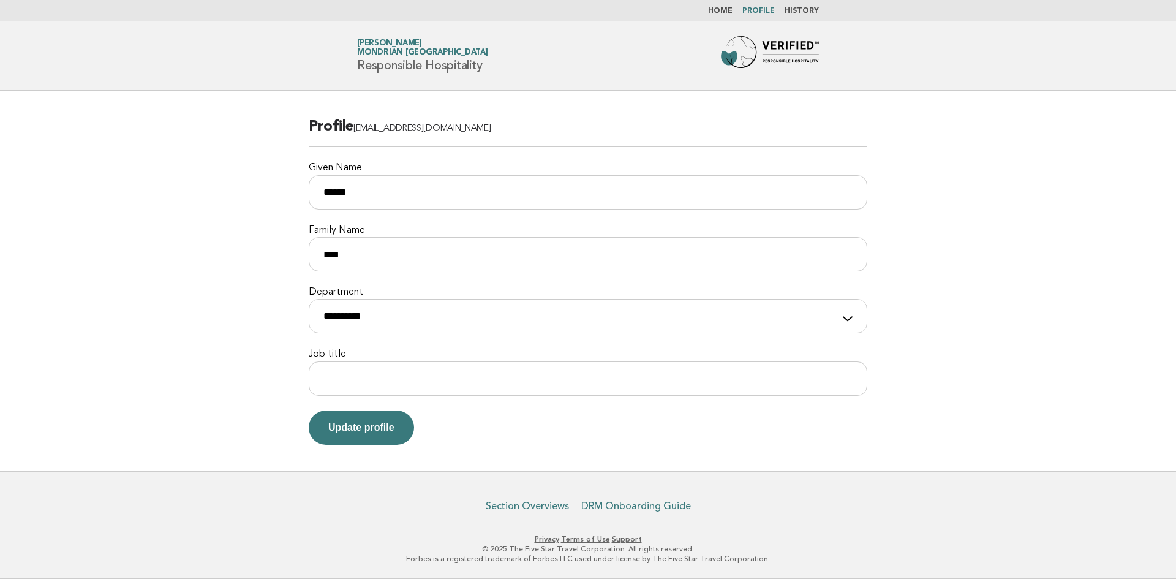
click at [381, 504] on nav "Section Overviews DRM Onboarding Guide" at bounding box center [588, 499] width 1176 height 26
click at [427, 332] on select "**********" at bounding box center [588, 316] width 559 height 34
select select "***"
click at [309, 299] on select "**********" at bounding box center [588, 316] width 559 height 34
click at [425, 377] on input "Job title" at bounding box center [588, 378] width 559 height 34
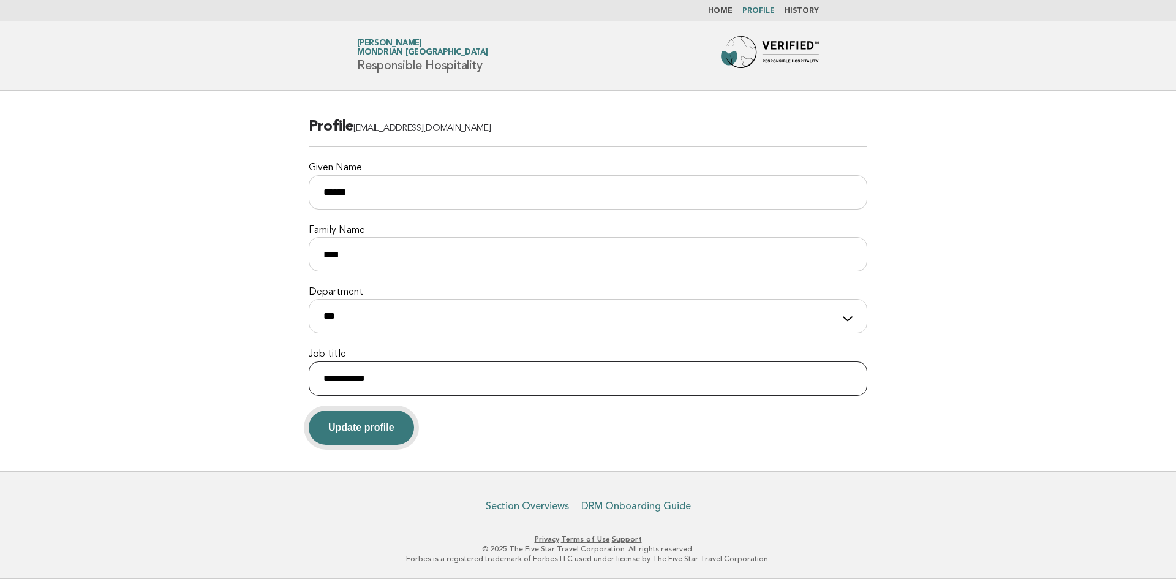
type input "**********"
click at [375, 432] on button "Update profile" at bounding box center [361, 427] width 105 height 34
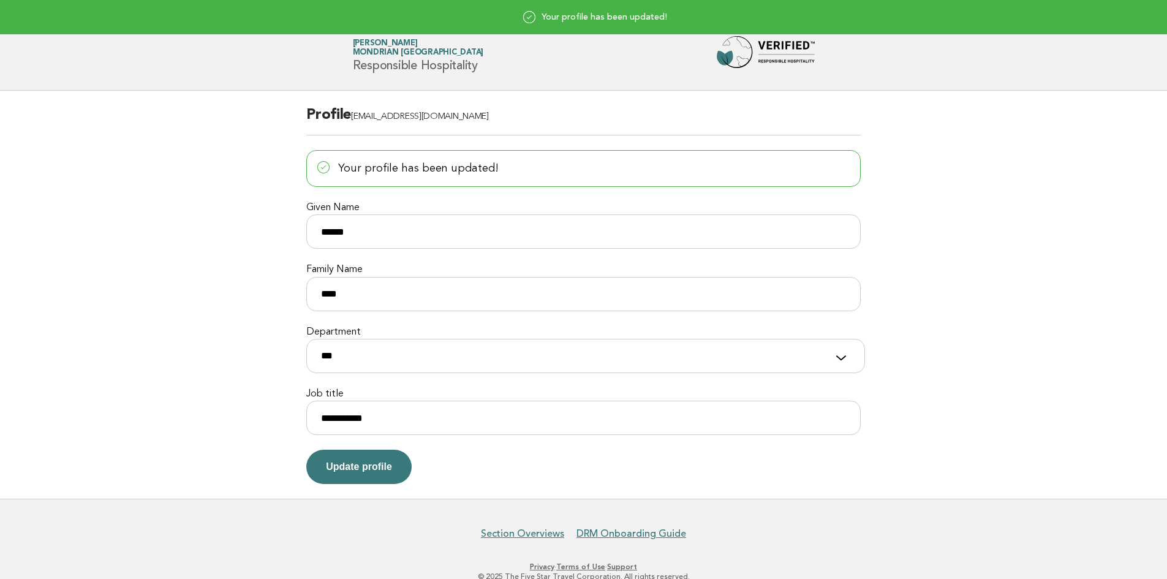
click at [440, 67] on h1 "Forbes Travel Guide [PERSON_NAME] Mondrian [GEOGRAPHIC_DATA] Responsible Hospit…" at bounding box center [418, 56] width 131 height 32
click at [407, 67] on h1 "Forbes Travel Guide [PERSON_NAME] Mondrian [GEOGRAPHIC_DATA] Responsible Hospit…" at bounding box center [418, 56] width 131 height 32
click at [402, 55] on span "Mondrian [GEOGRAPHIC_DATA]" at bounding box center [418, 53] width 131 height 8
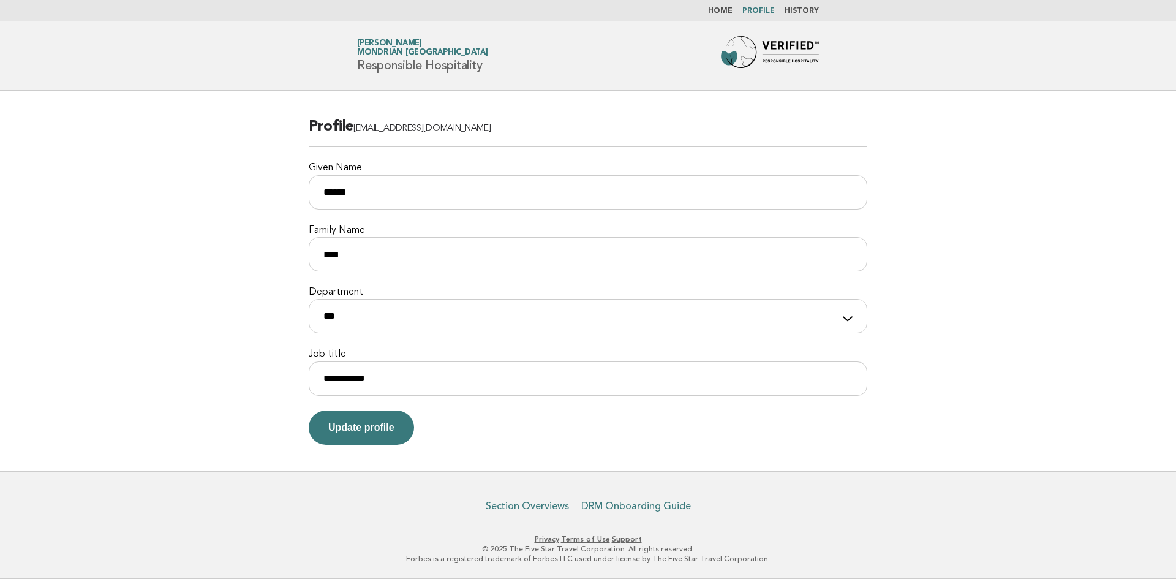
click at [817, 59] on img at bounding box center [770, 55] width 98 height 39
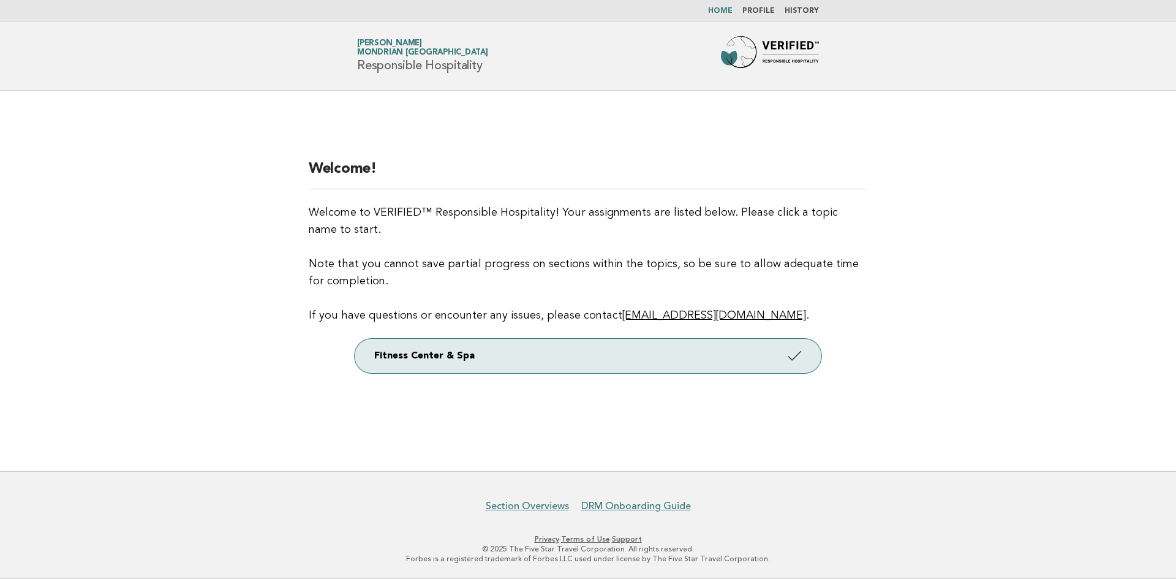
click at [1006, 385] on main "Welcome! Welcome to VERIFIED™ Responsible Hospitality! Your assignments are lis…" at bounding box center [588, 281] width 1176 height 380
click at [758, 12] on link "Profile" at bounding box center [758, 10] width 32 height 7
